Goal: Information Seeking & Learning: Find specific fact

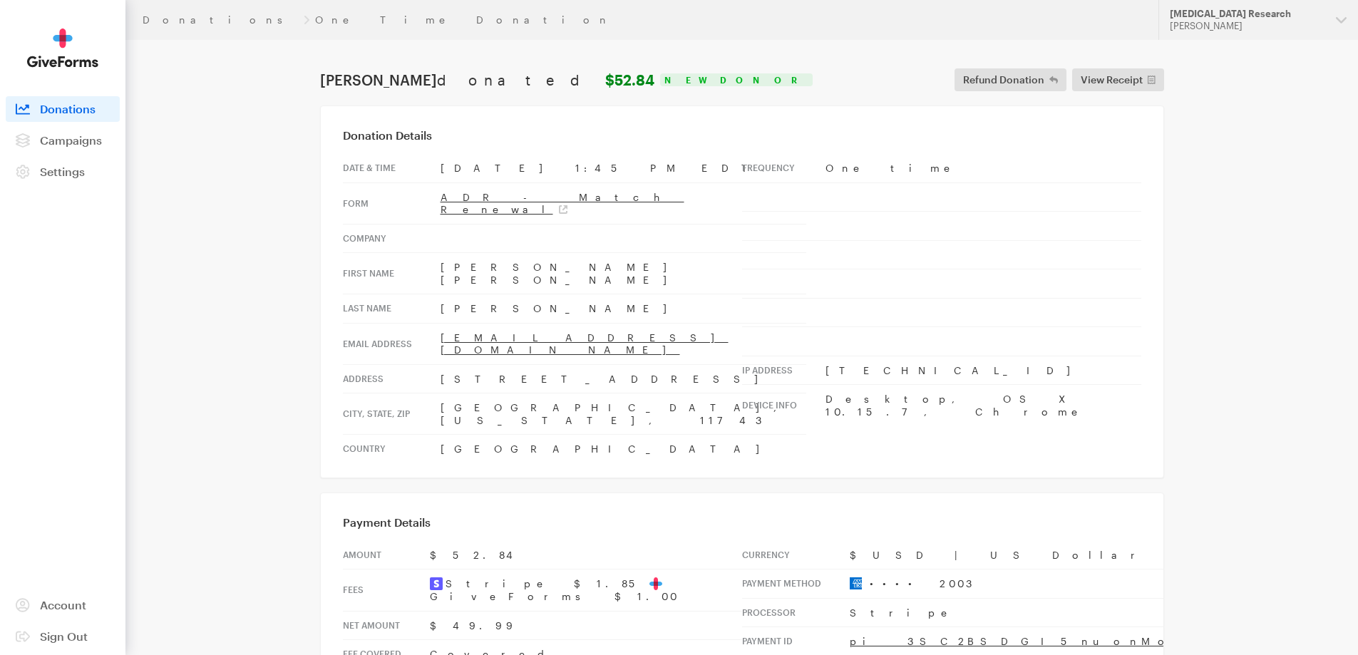
click at [171, 13] on header "Donations One Time Donation Updates Support [MEDICAL_DATA] Research [PERSON_NAM…" at bounding box center [741, 20] width 1232 height 40
click at [177, 16] on link "Donations" at bounding box center [220, 19] width 155 height 11
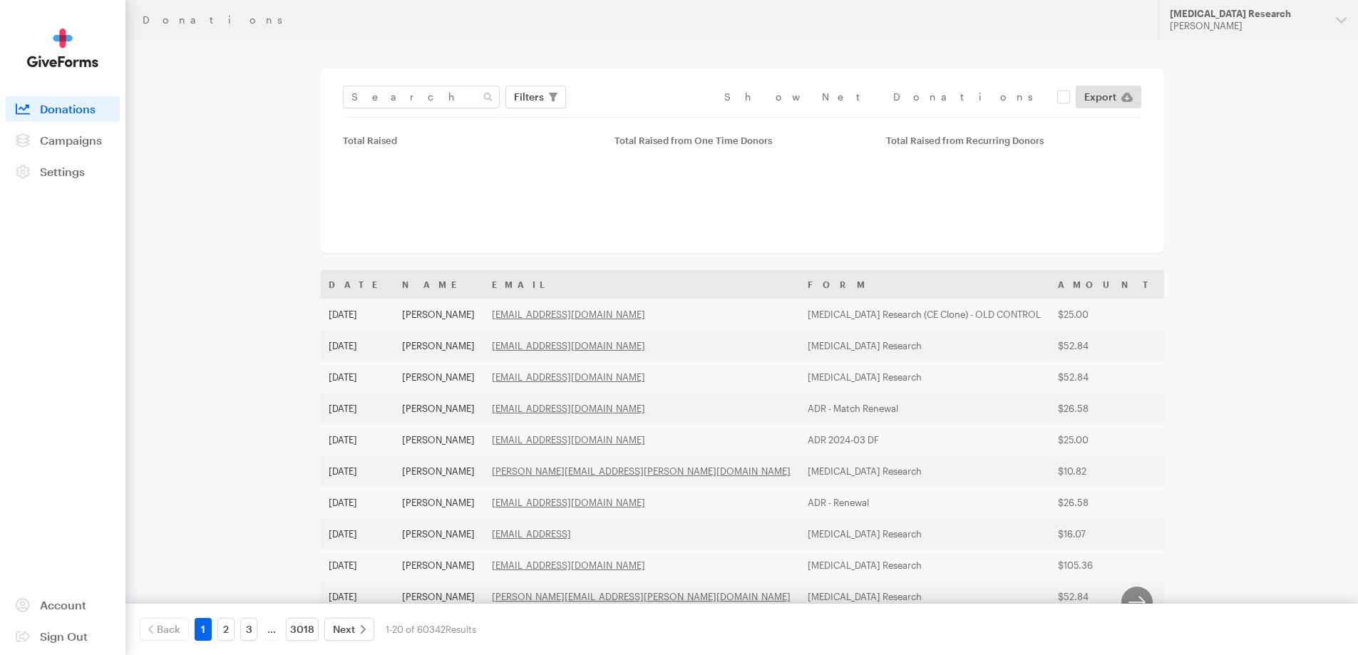
click at [399, 61] on main "Donations Filters Clear Filters Apply Date [DATE] - [DATE] Forms Default GiveFo…" at bounding box center [679, 523] width 1026 height 967
click at [403, 95] on input "text" at bounding box center [421, 97] width 157 height 23
paste input "lightnerbm@gmail.comn"
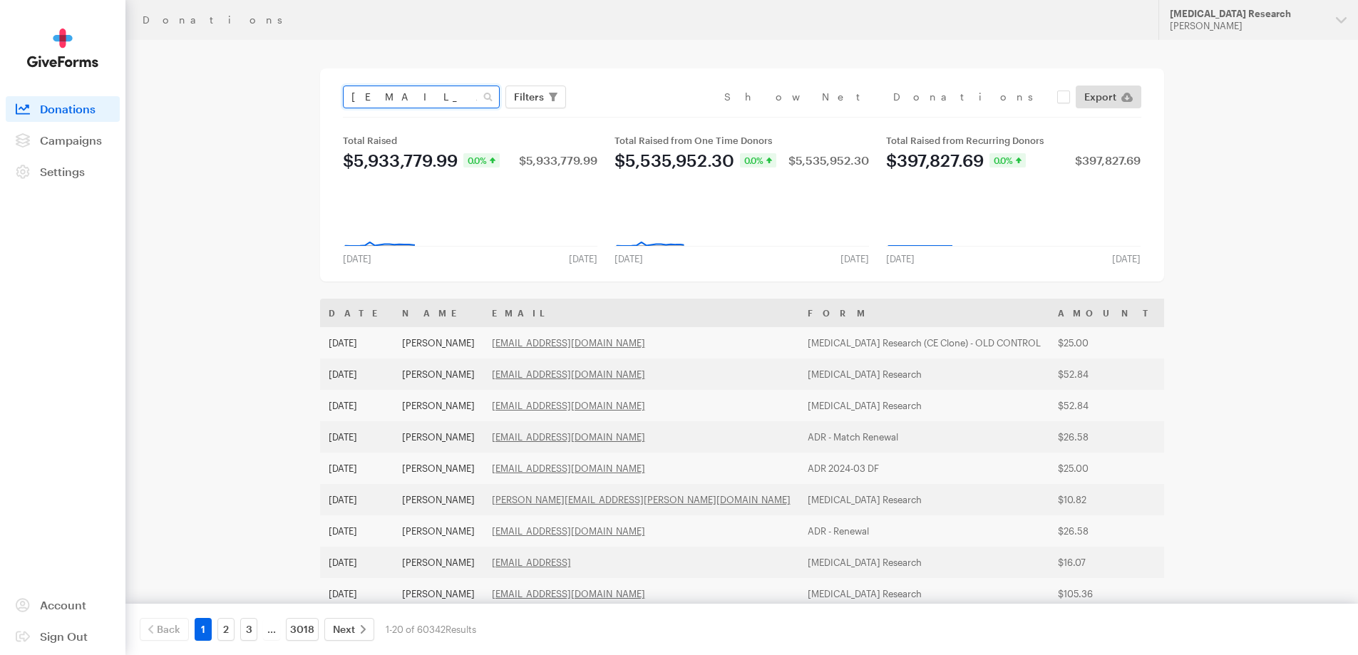
type input "lightnerbm@gmail.comn"
click at [636, 115] on button "Apply" at bounding box center [659, 126] width 46 height 23
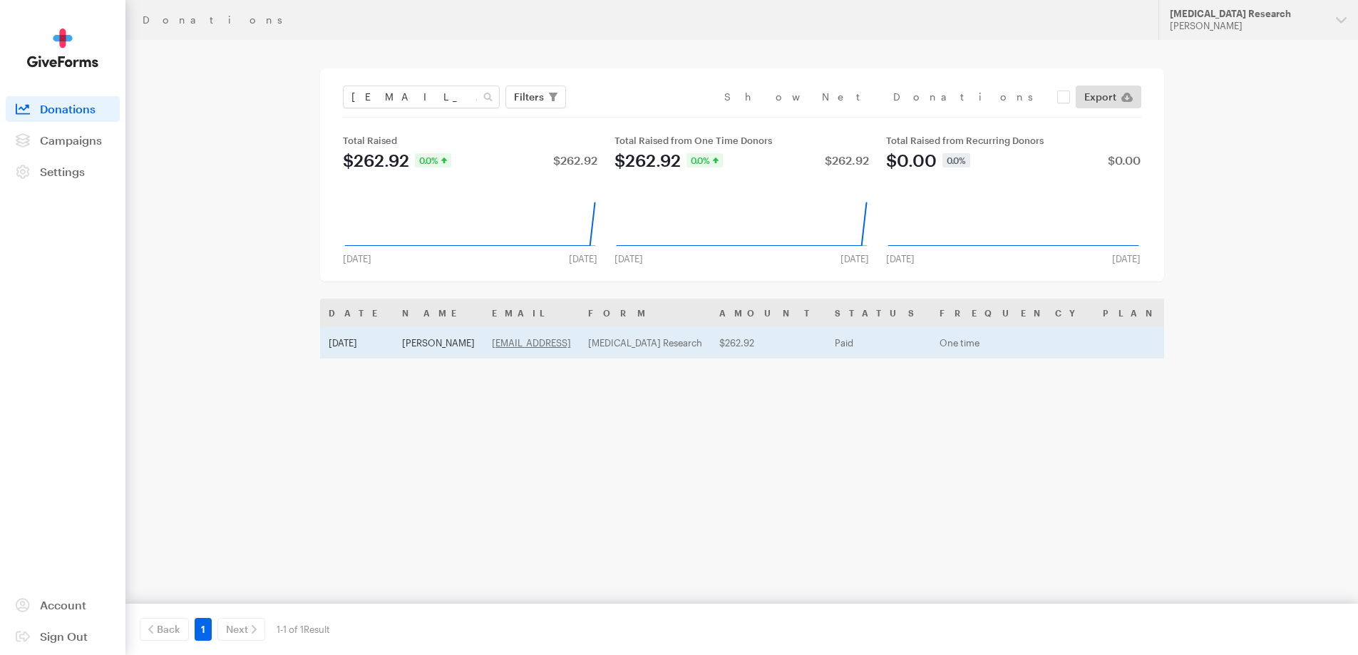
click at [413, 331] on td "Helen Lightner" at bounding box center [438, 342] width 90 height 31
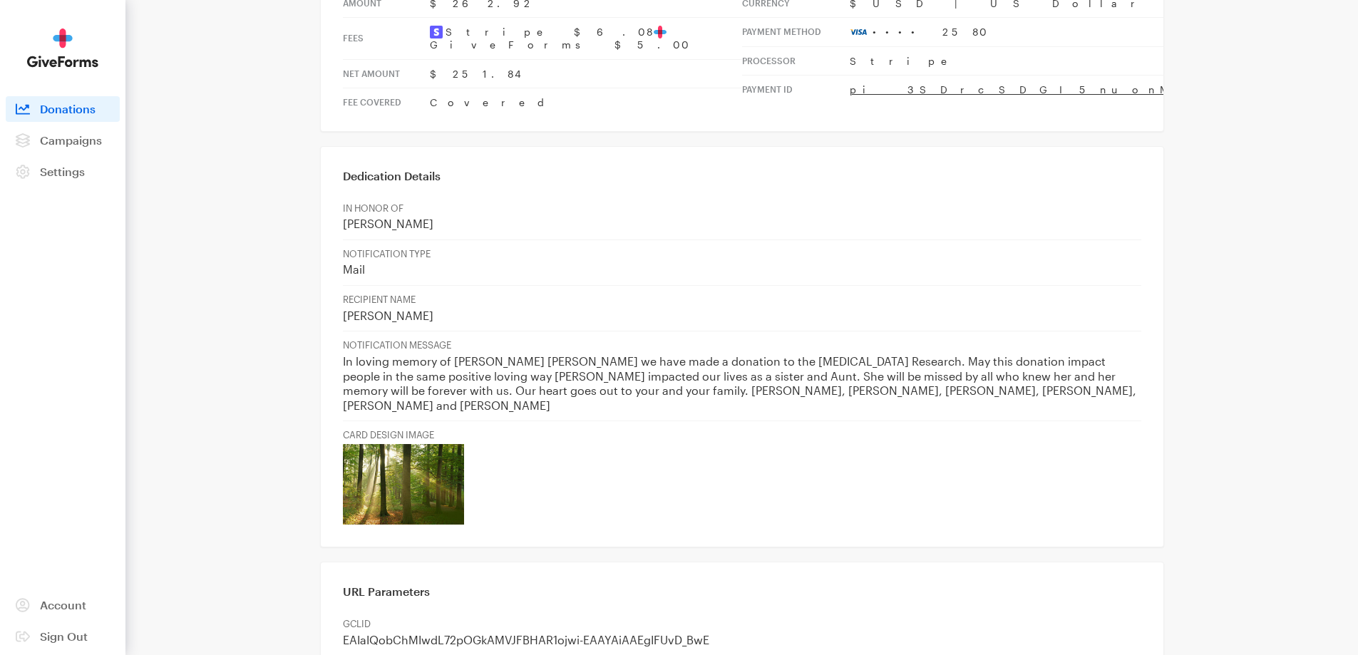
scroll to position [570, 0]
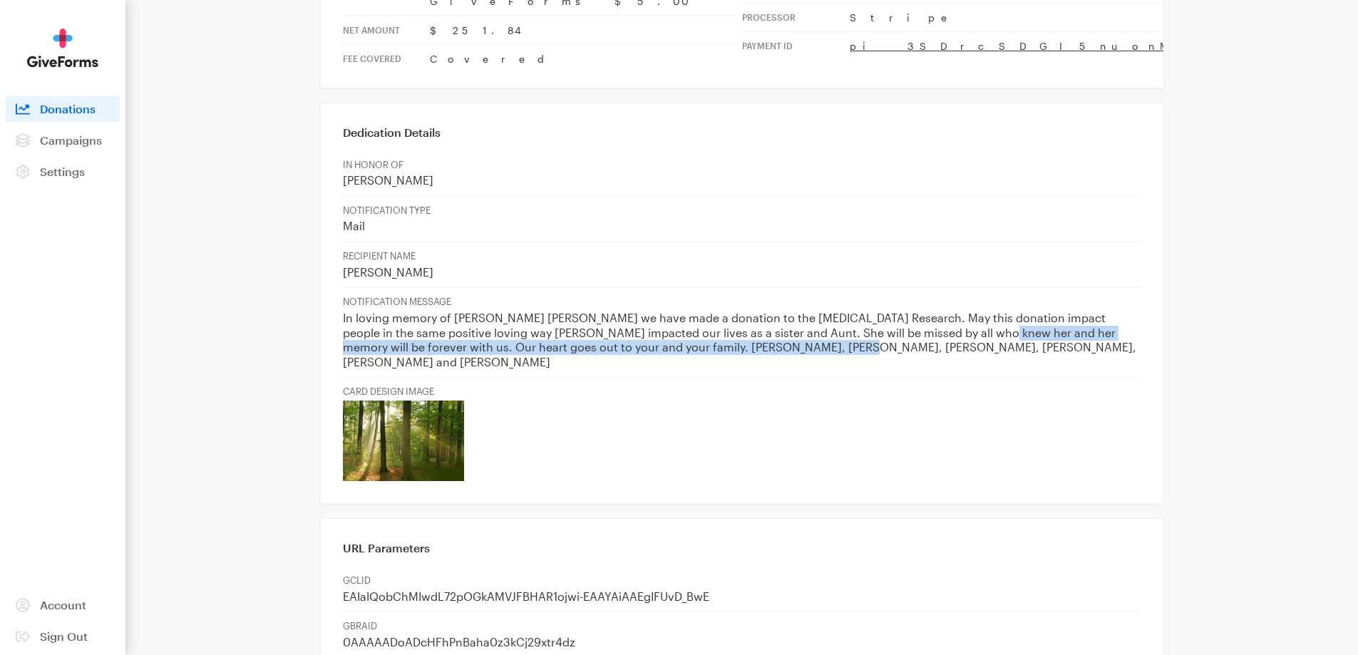
click at [956, 316] on p "In loving memory of Mary Jane we have made a donation to the Alzheimer's Diseas…" at bounding box center [742, 340] width 798 height 58
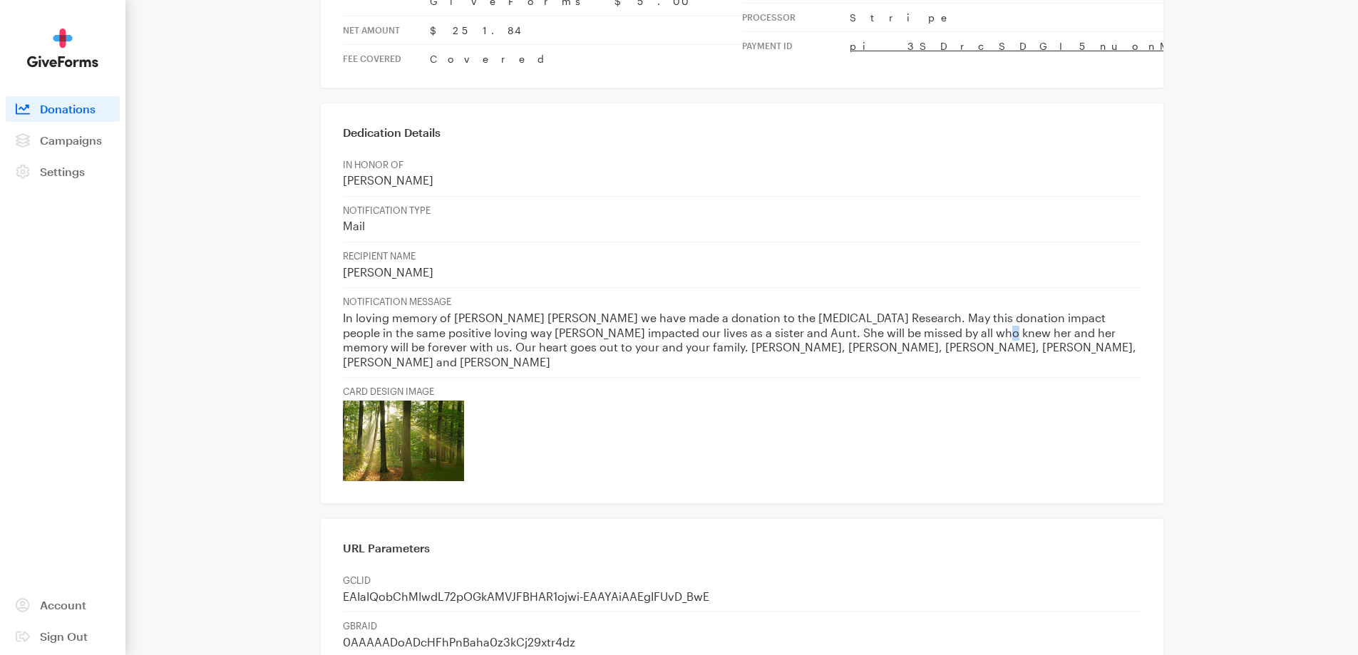
drag, startPoint x: 926, startPoint y: 290, endPoint x: 935, endPoint y: 292, distance: 9.5
click at [931, 311] on p "In loving memory of Mary Jane we have made a donation to the Alzheimer's Diseas…" at bounding box center [742, 340] width 798 height 58
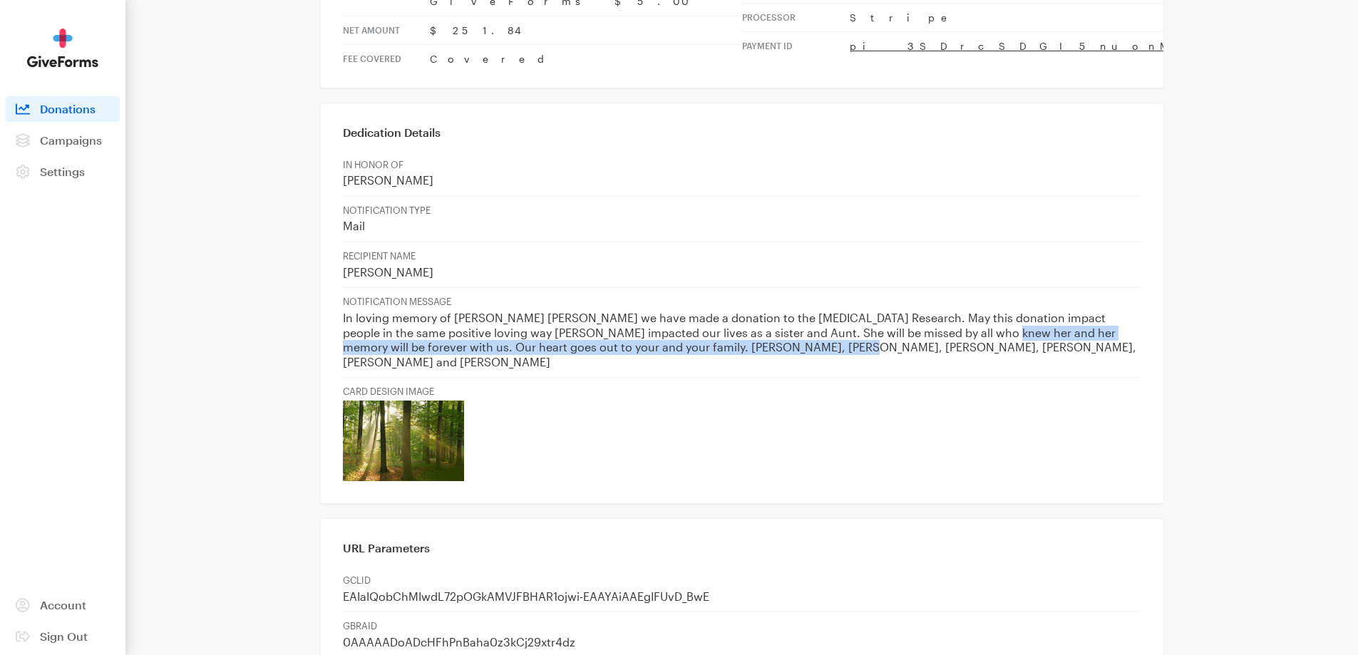
drag, startPoint x: 935, startPoint y: 294, endPoint x: 968, endPoint y: 317, distance: 39.9
click at [968, 317] on p "In loving memory of Mary Jane we have made a donation to the Alzheimer's Diseas…" at bounding box center [742, 340] width 798 height 58
copy p "y will be forever with us. Our heart goes out to your and your family. Love, He…"
